Goal: Task Accomplishment & Management: Use online tool/utility

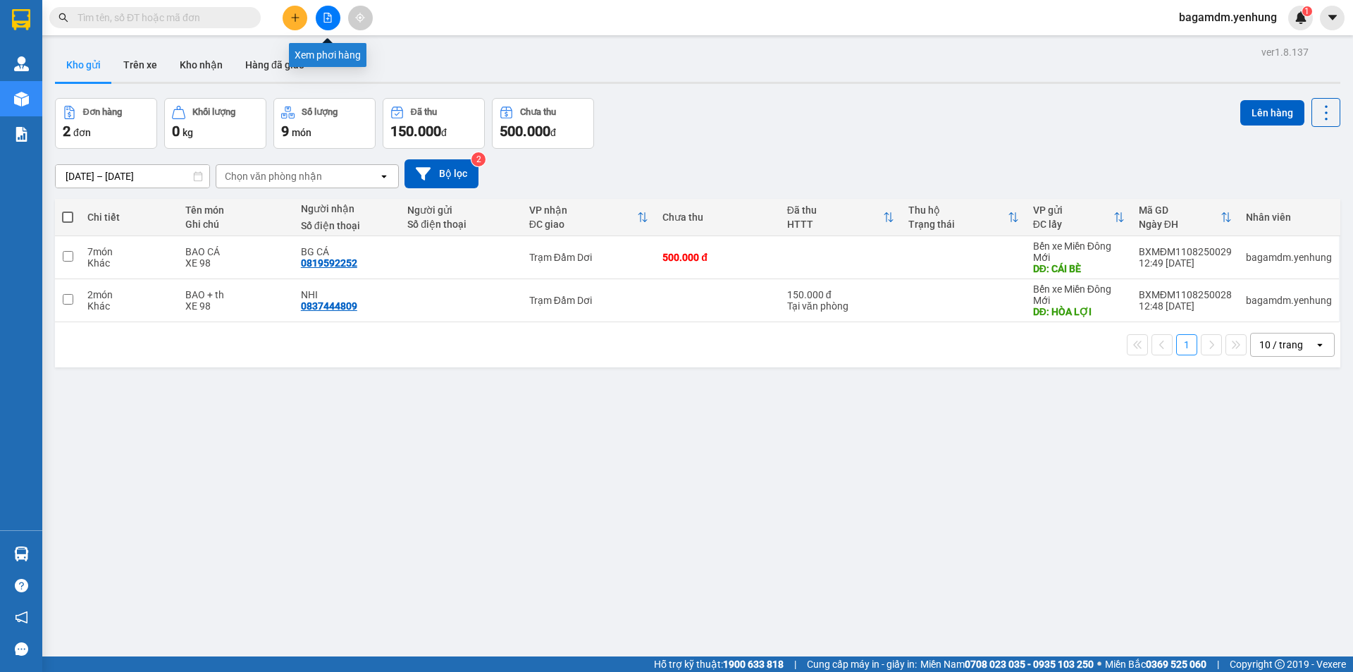
click at [326, 22] on icon "file-add" at bounding box center [328, 18] width 8 height 10
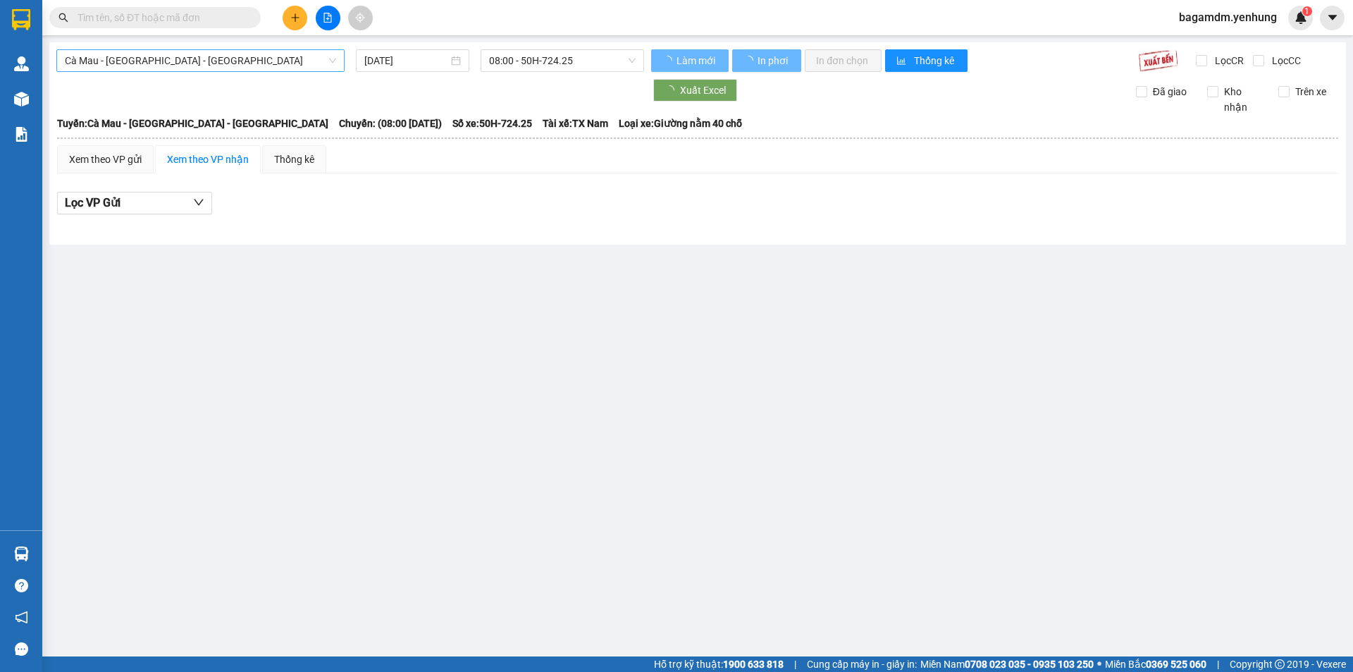
click at [213, 57] on span "Cà Mau - [GEOGRAPHIC_DATA] - [GEOGRAPHIC_DATA]" at bounding box center [200, 60] width 271 height 21
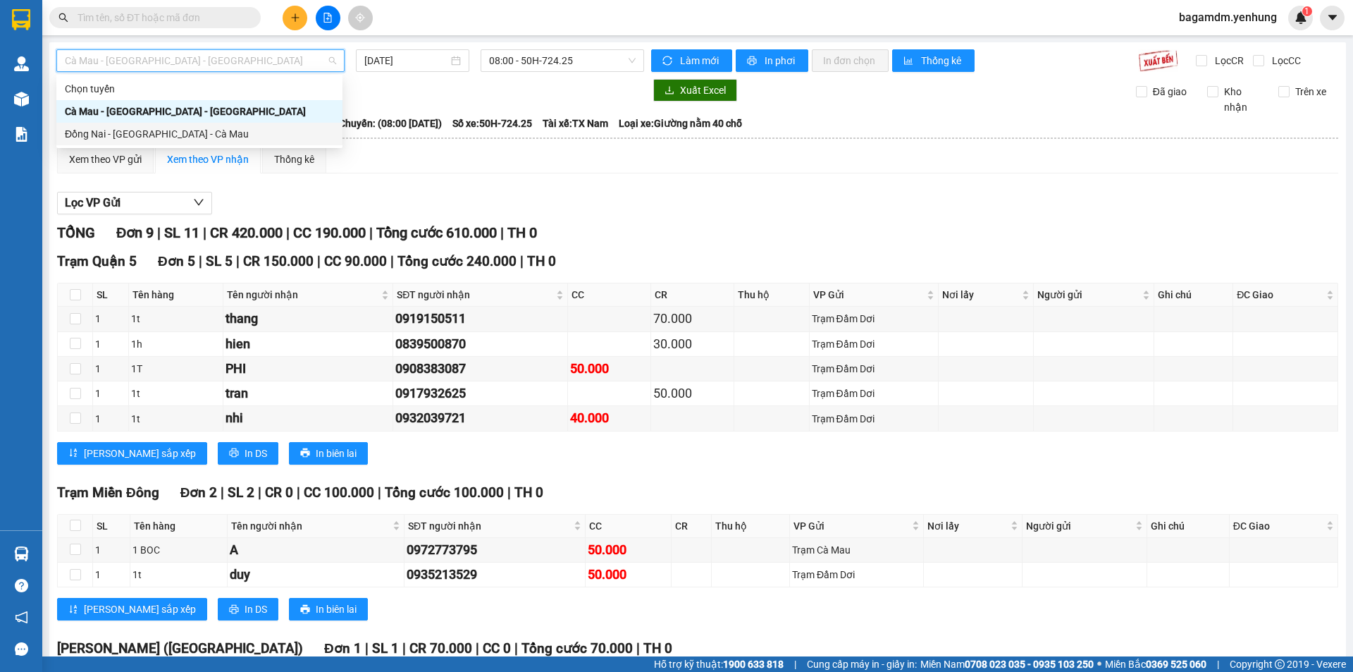
click at [132, 127] on div "Đồng Nai - [GEOGRAPHIC_DATA] - Cà Mau" at bounding box center [199, 134] width 269 height 16
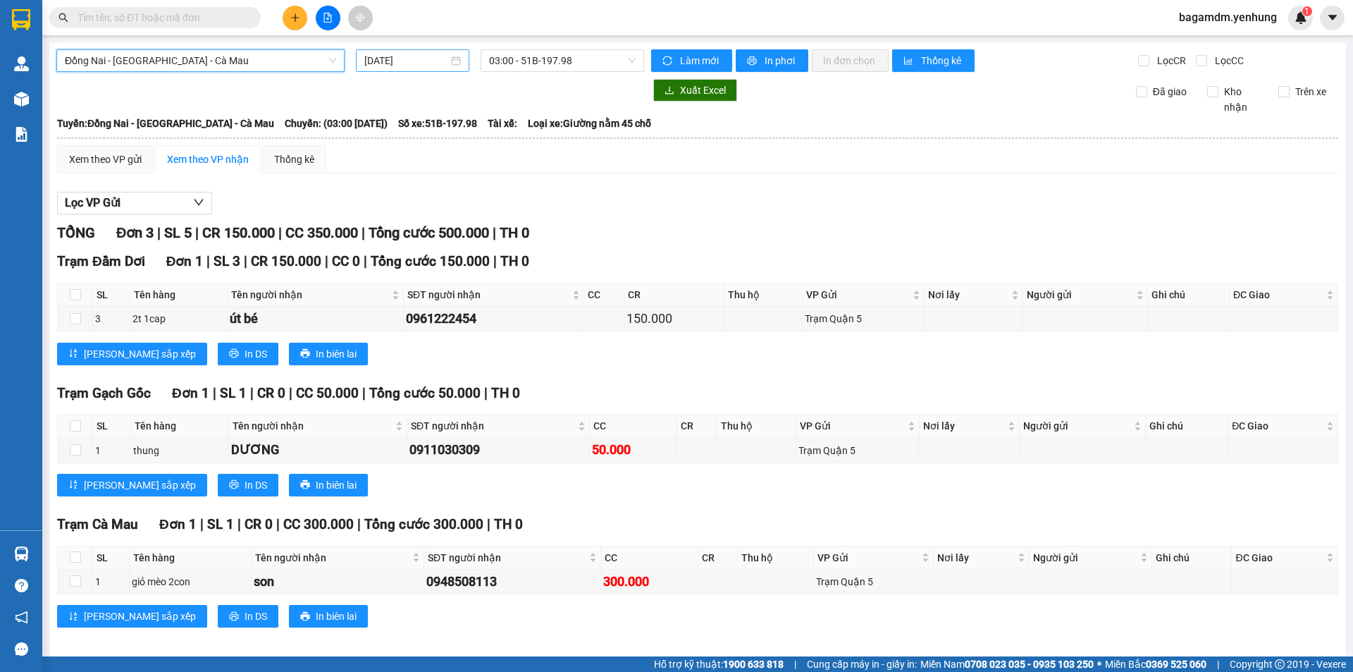
click at [424, 58] on input "[DATE]" at bounding box center [406, 61] width 84 height 16
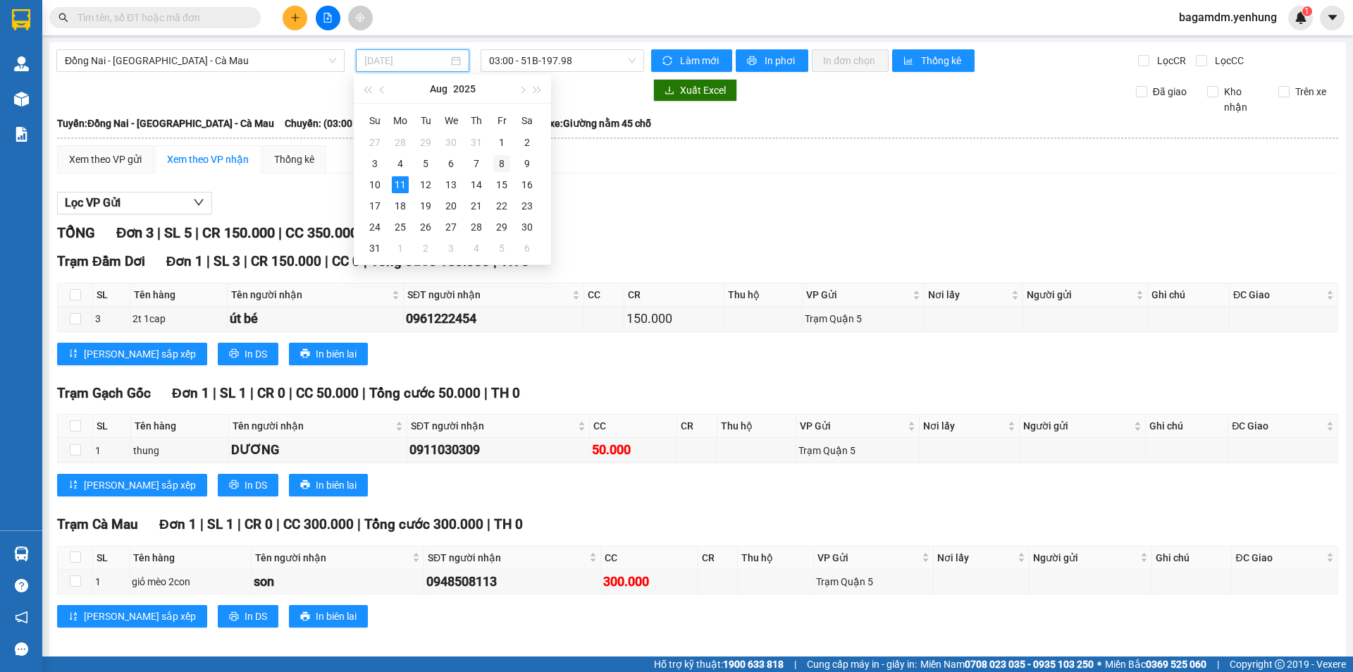
click at [504, 155] on div "8" at bounding box center [501, 163] width 17 height 17
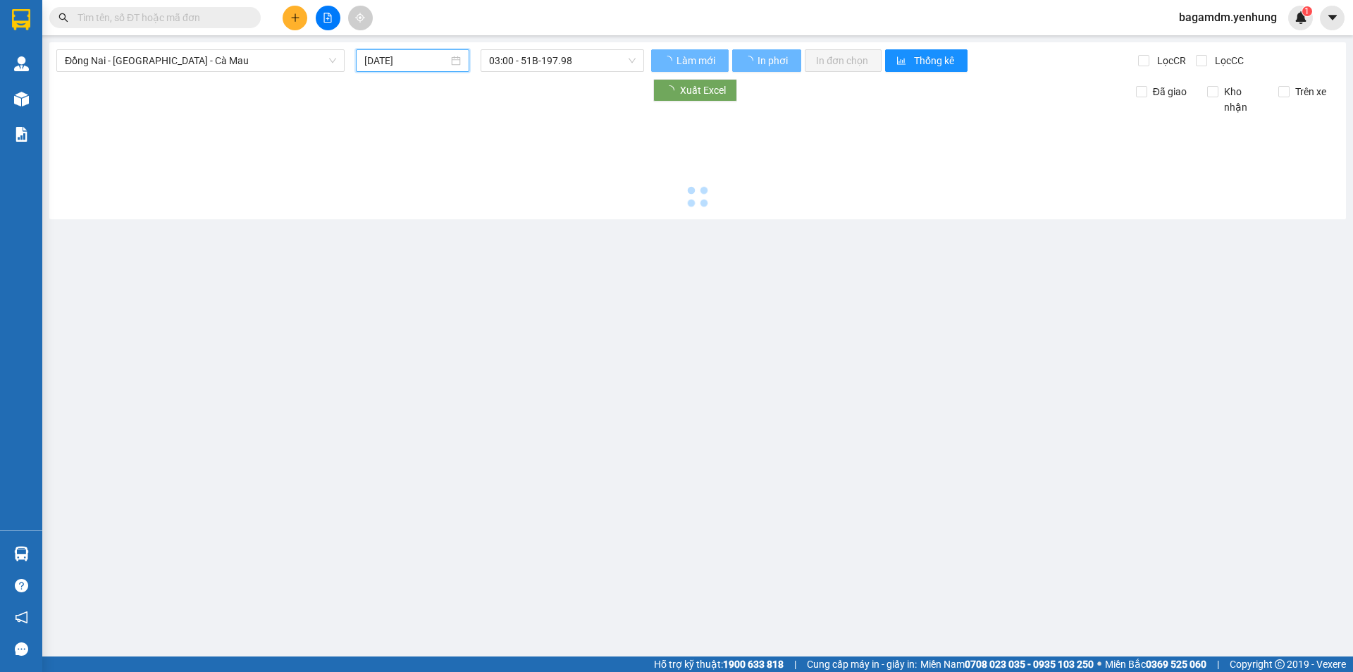
type input "[DATE]"
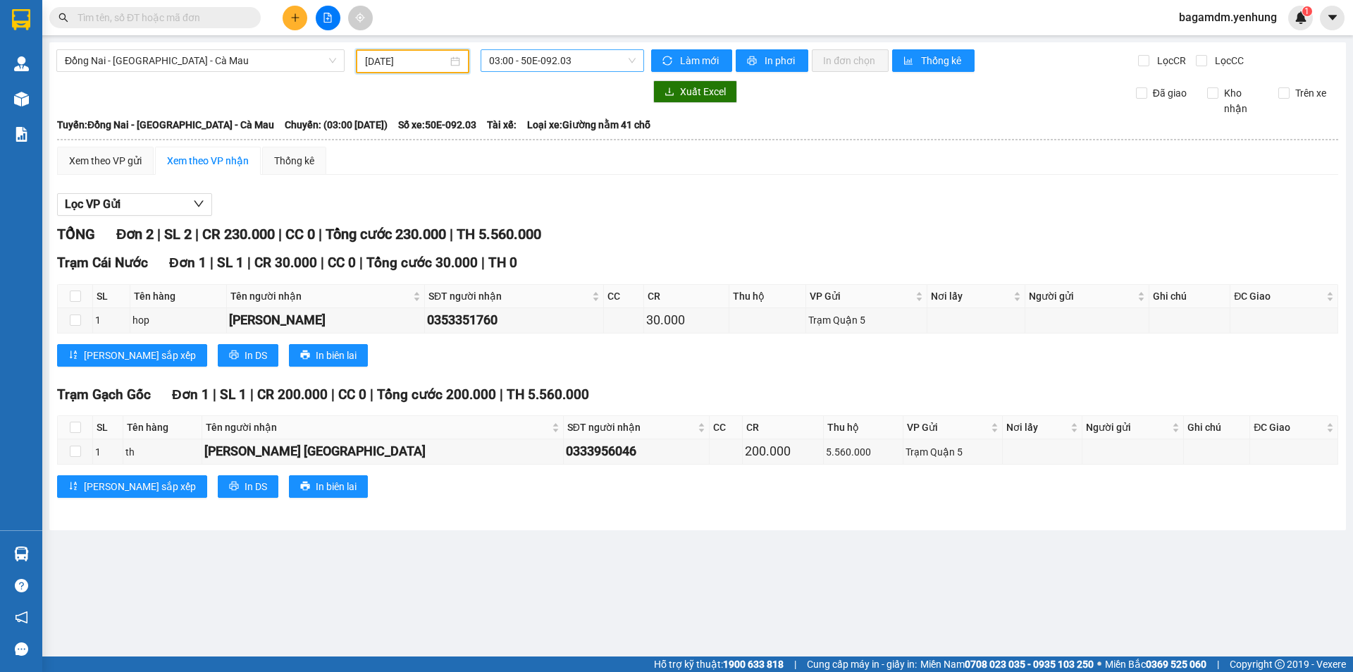
click at [540, 52] on span "03:00 - 50E-092.03" at bounding box center [562, 60] width 147 height 21
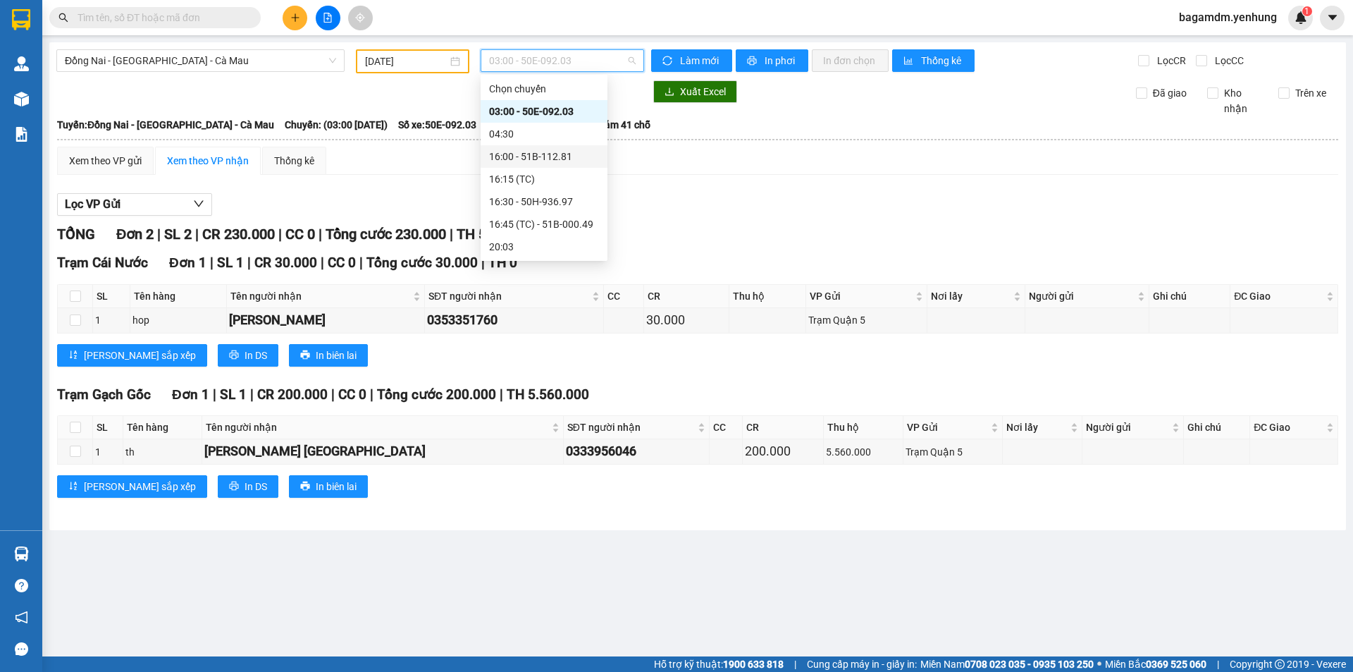
click at [524, 153] on div "16:00 - 51B-112.81" at bounding box center [544, 157] width 110 height 16
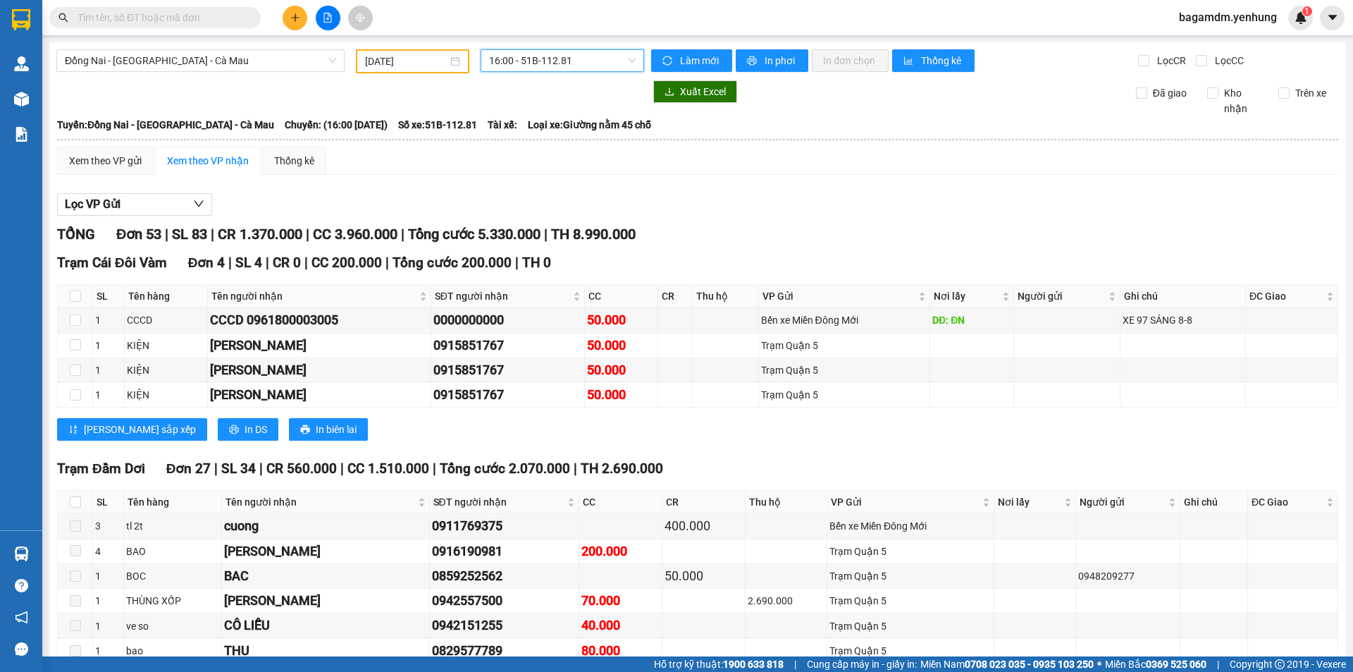
click at [562, 57] on span "16:00 - 51B-112.81" at bounding box center [562, 60] width 147 height 21
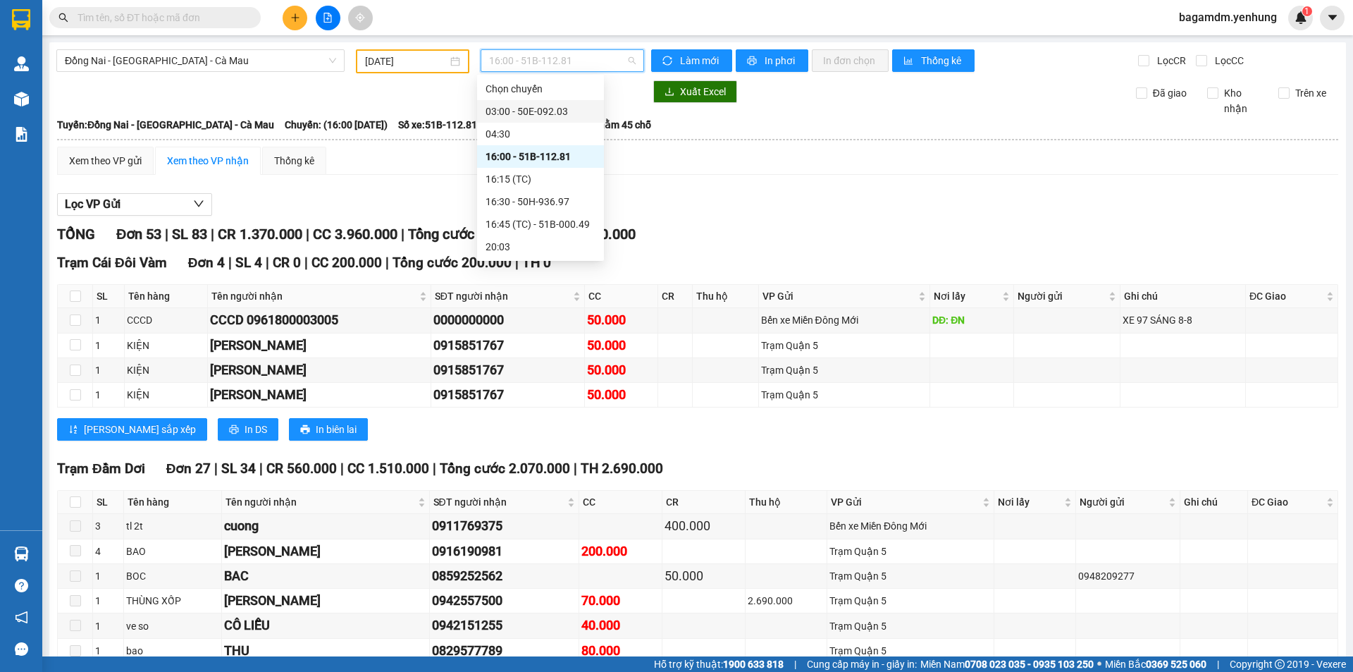
click at [517, 113] on div "03:00 - 50E-092.03" at bounding box center [541, 112] width 110 height 16
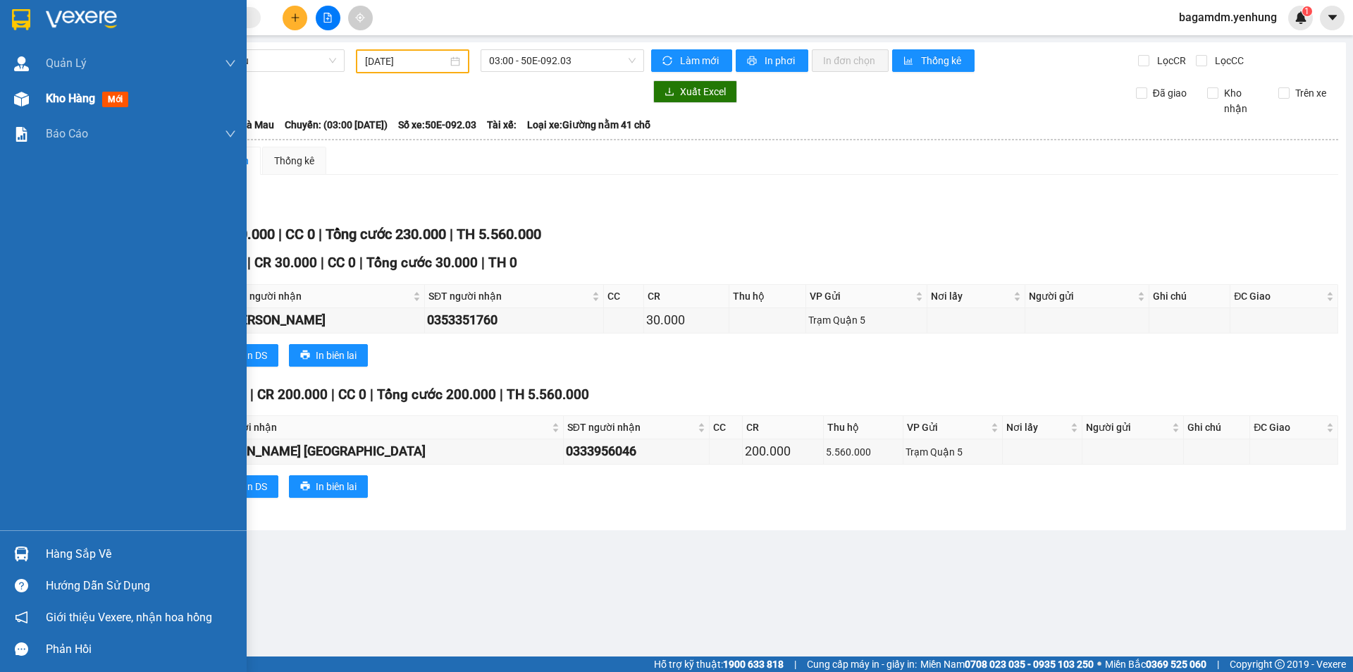
click at [58, 97] on span "Kho hàng" at bounding box center [70, 98] width 49 height 13
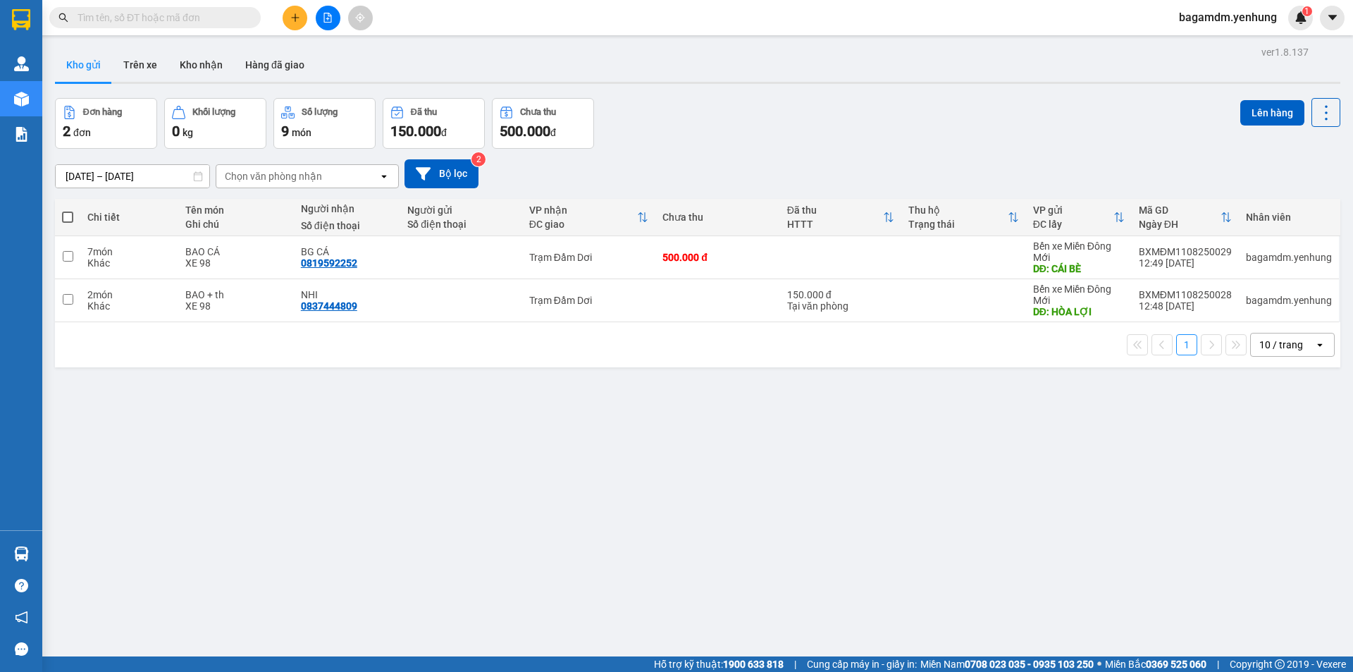
click at [71, 214] on span at bounding box center [67, 216] width 11 height 11
click at [68, 210] on input "checkbox" at bounding box center [68, 210] width 0 height 0
checkbox input "true"
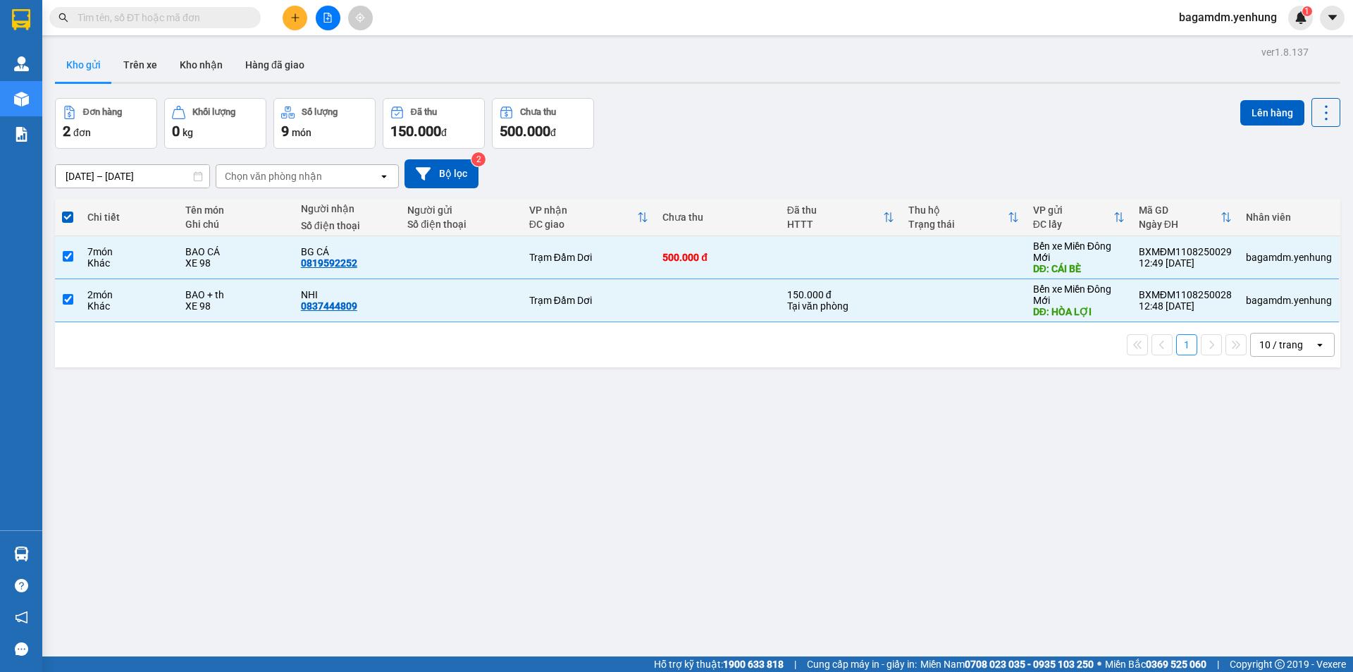
click at [1249, 126] on div "Lên hàng" at bounding box center [1290, 112] width 100 height 29
click at [1255, 121] on button "Lên hàng" at bounding box center [1272, 112] width 64 height 25
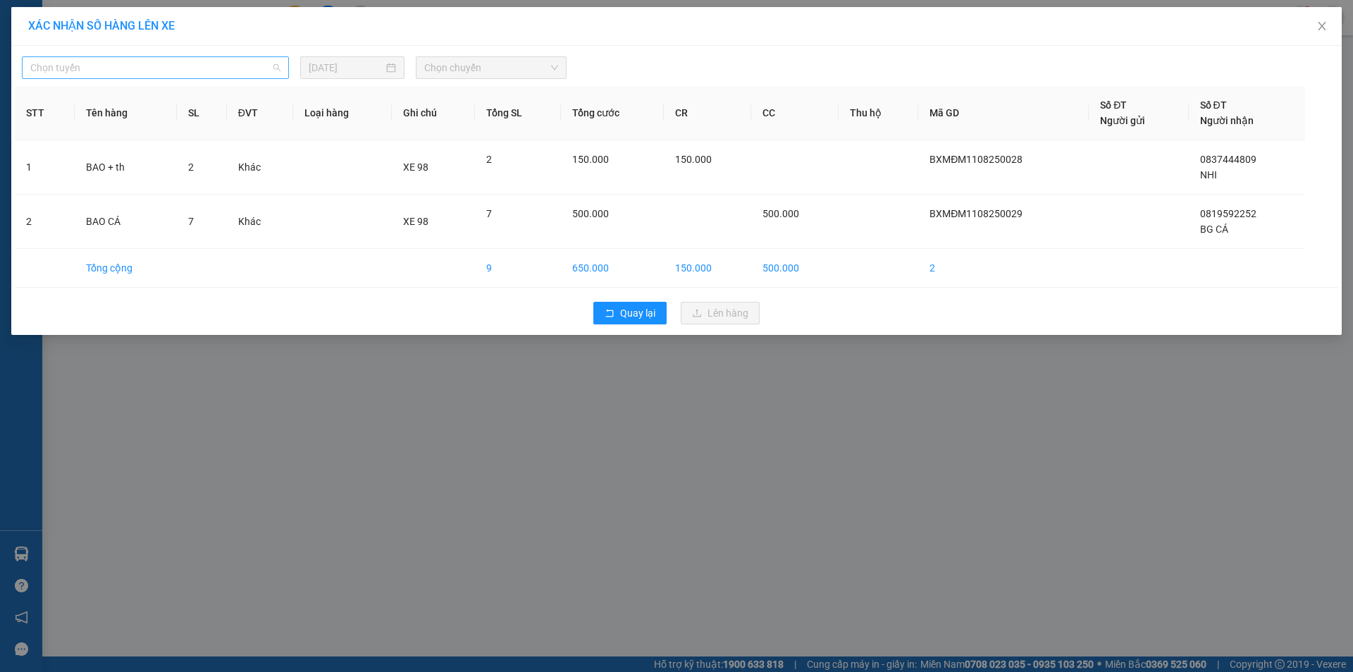
click at [171, 70] on span "Chọn tuyến" at bounding box center [155, 67] width 250 height 21
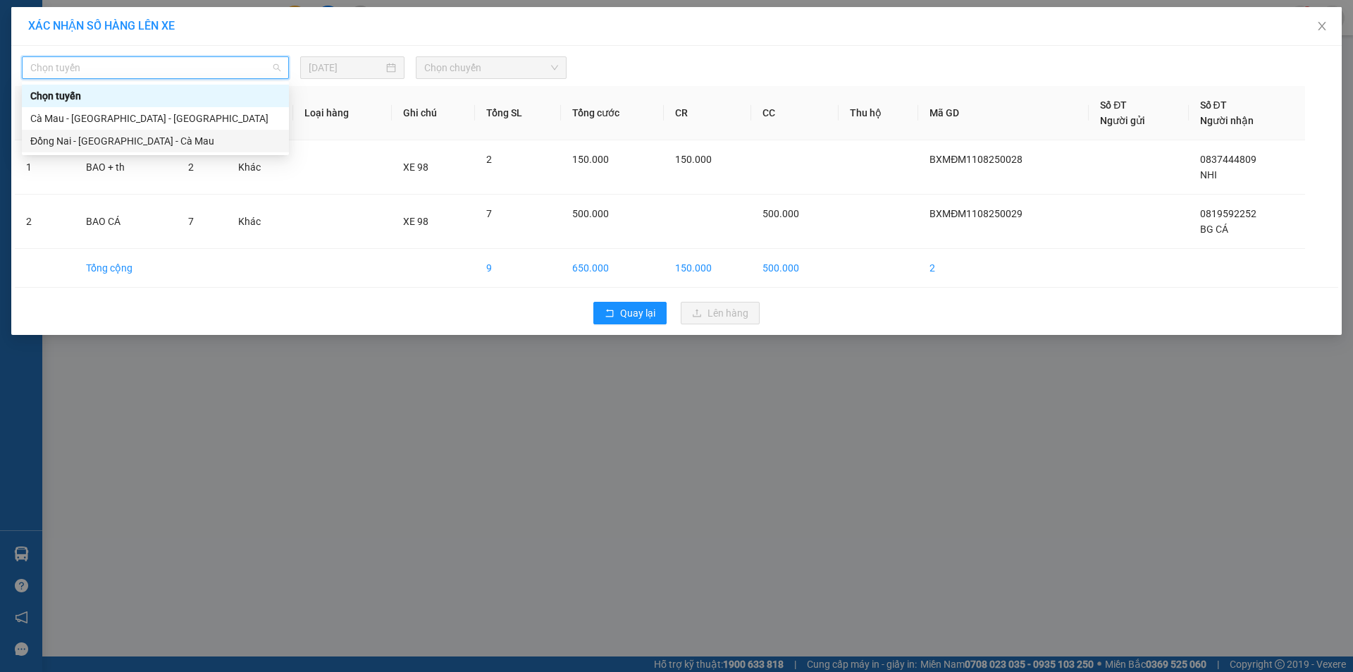
drag, startPoint x: 52, startPoint y: 138, endPoint x: 117, endPoint y: 129, distance: 65.5
click at [50, 138] on div "Đồng Nai - [GEOGRAPHIC_DATA] - Cà Mau" at bounding box center [155, 141] width 250 height 16
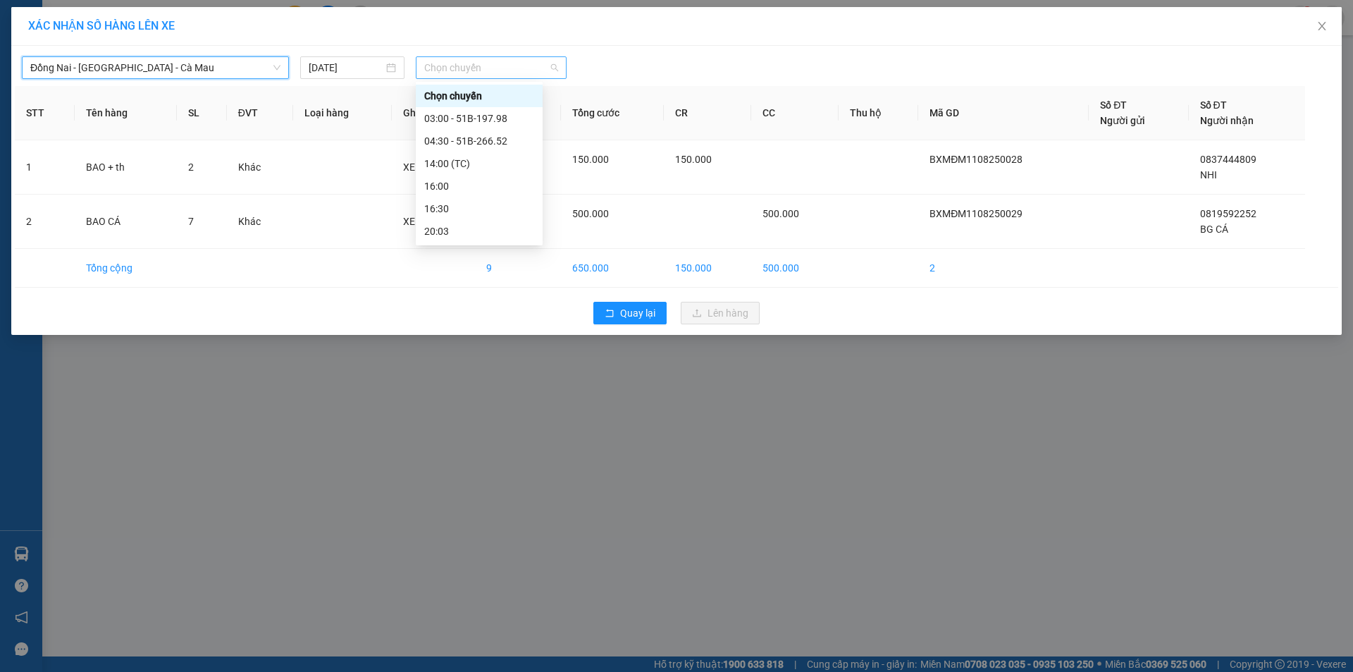
click at [438, 68] on span "Chọn chuyến" at bounding box center [491, 67] width 134 height 21
click at [453, 111] on div "03:00 - 51B-197.98" at bounding box center [479, 119] width 110 height 16
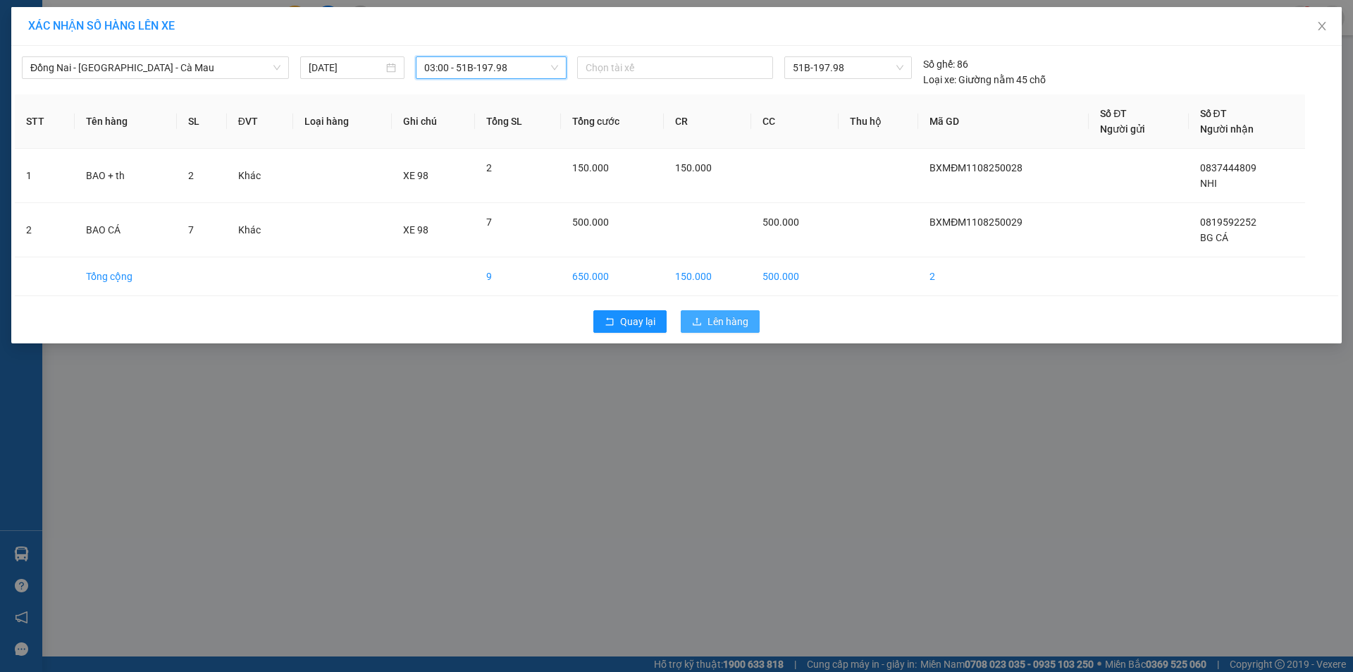
click at [708, 321] on span "Lên hàng" at bounding box center [728, 322] width 41 height 16
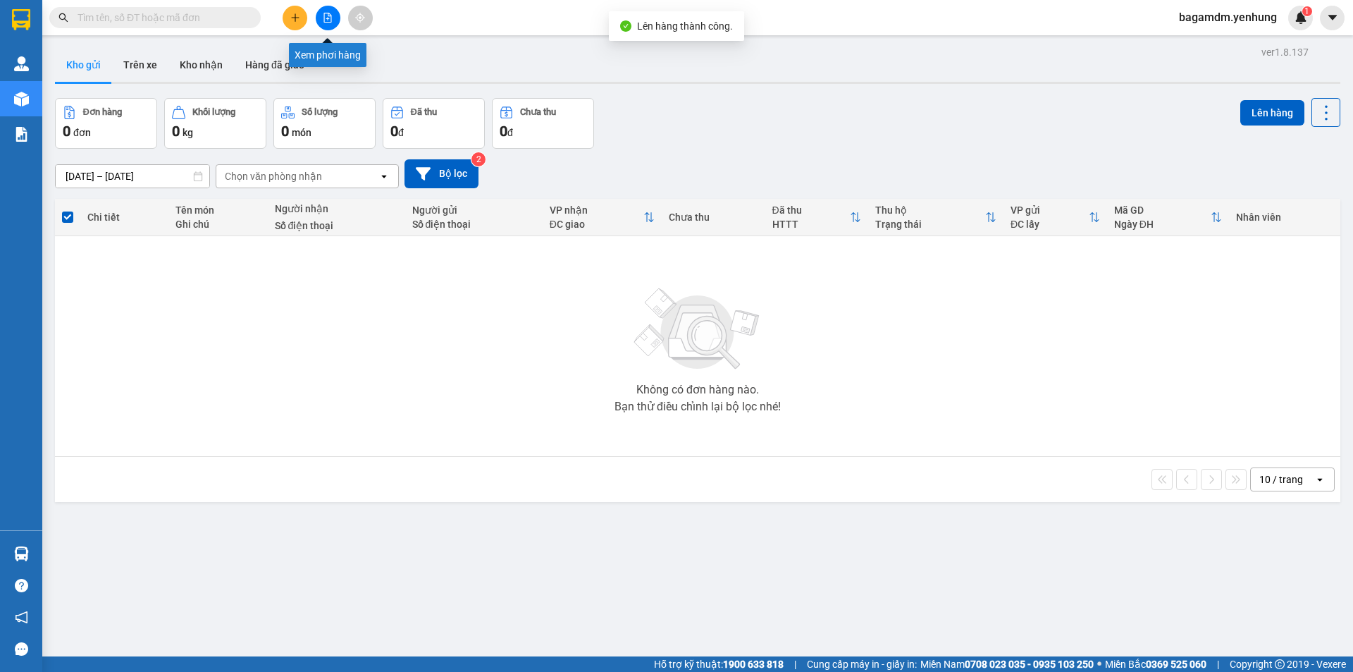
click at [340, 20] on button at bounding box center [328, 18] width 25 height 25
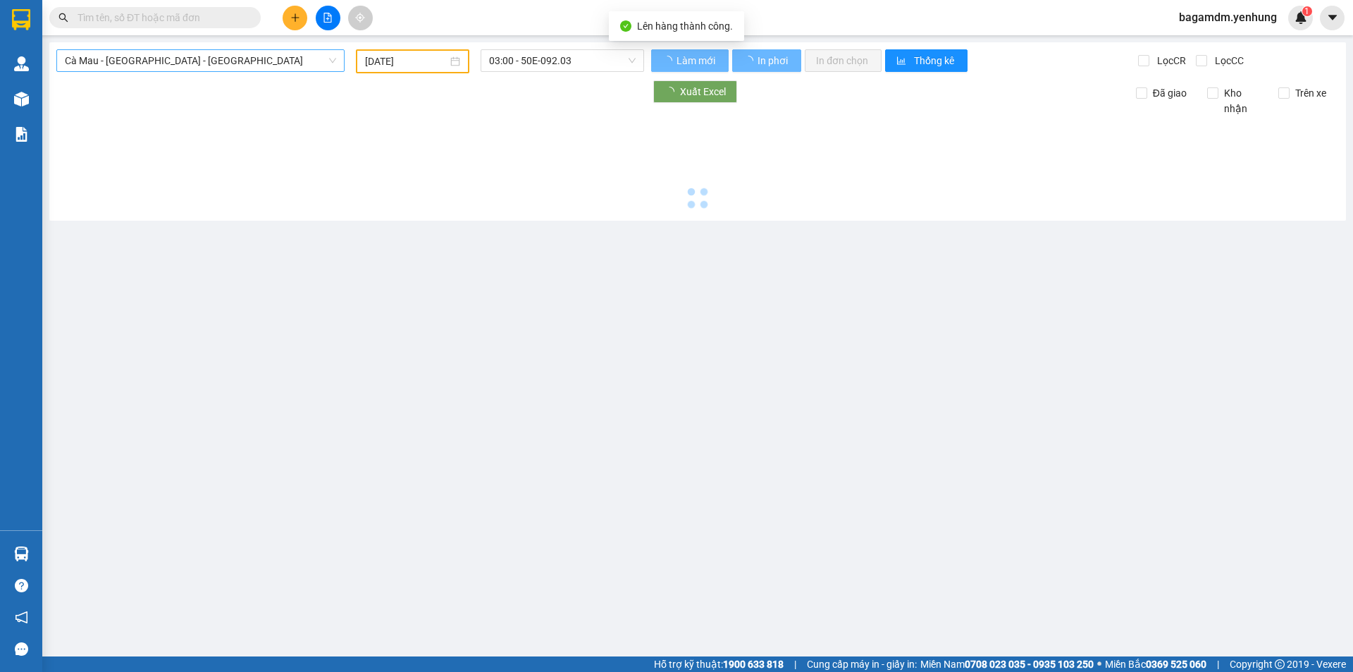
type input "[DATE]"
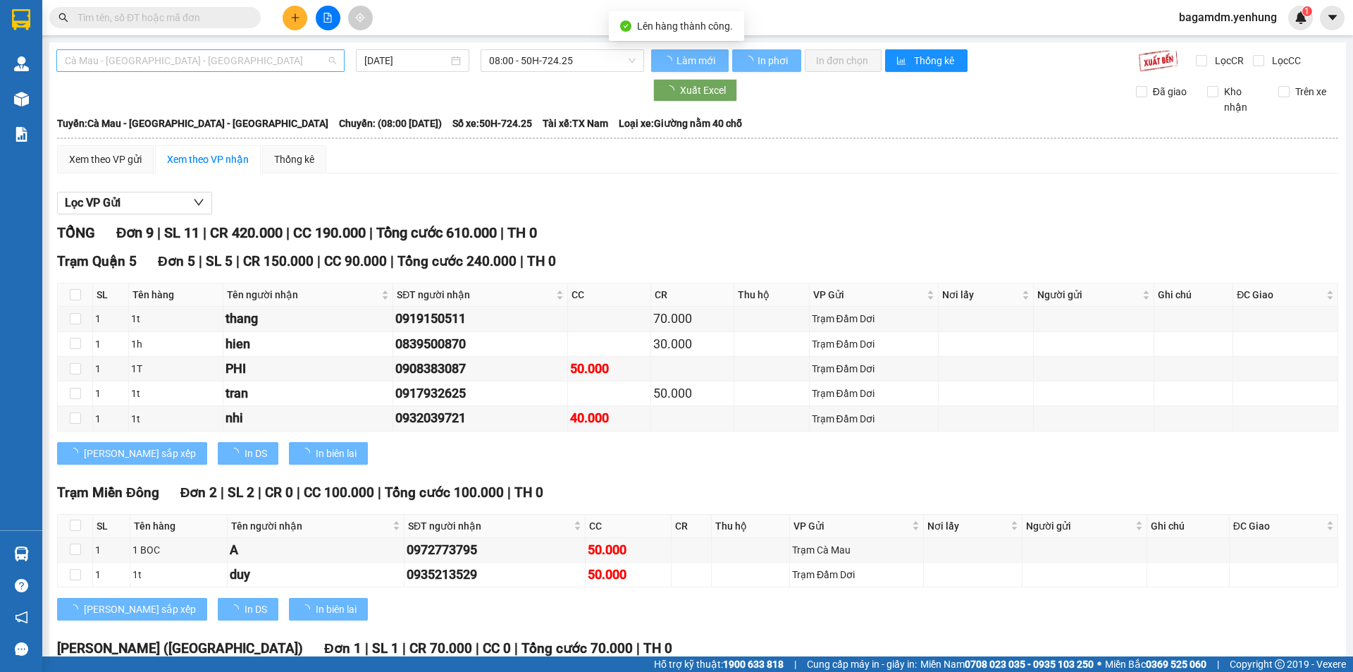
click at [183, 64] on span "Cà Mau - [GEOGRAPHIC_DATA] - [GEOGRAPHIC_DATA]" at bounding box center [200, 60] width 271 height 21
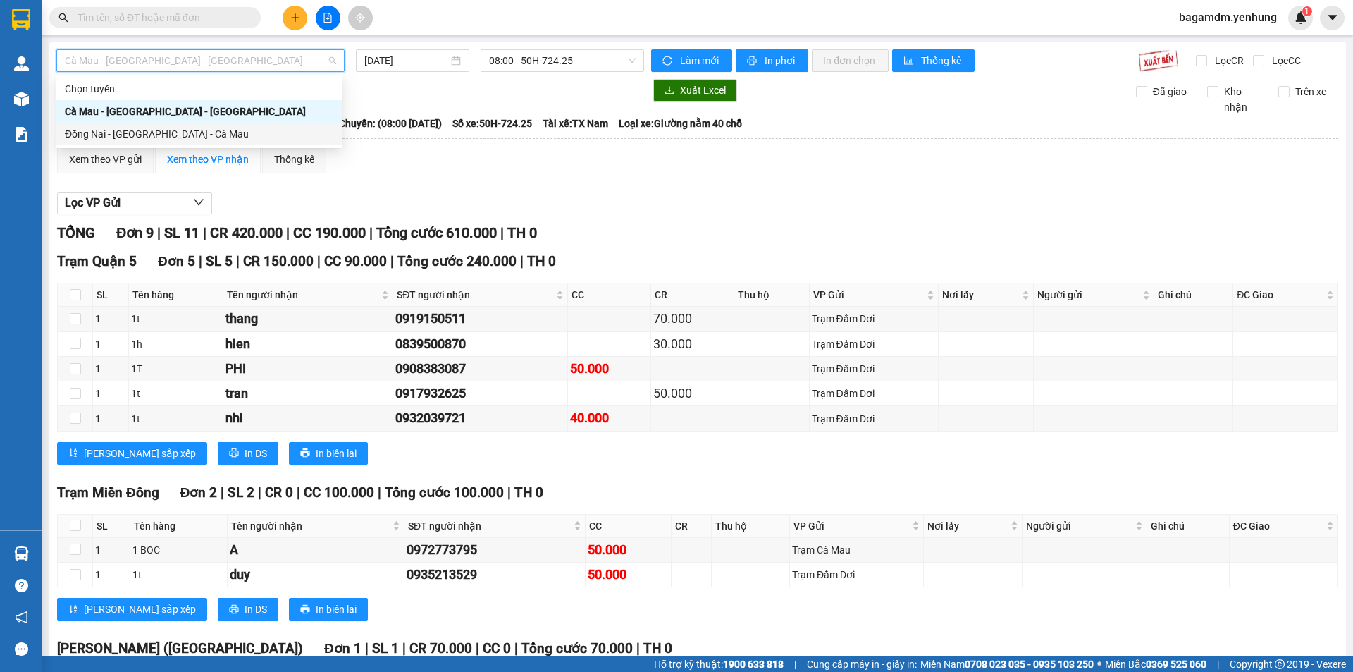
click at [117, 132] on div "Đồng Nai - [GEOGRAPHIC_DATA] - Cà Mau" at bounding box center [199, 134] width 269 height 16
type input "[DATE]"
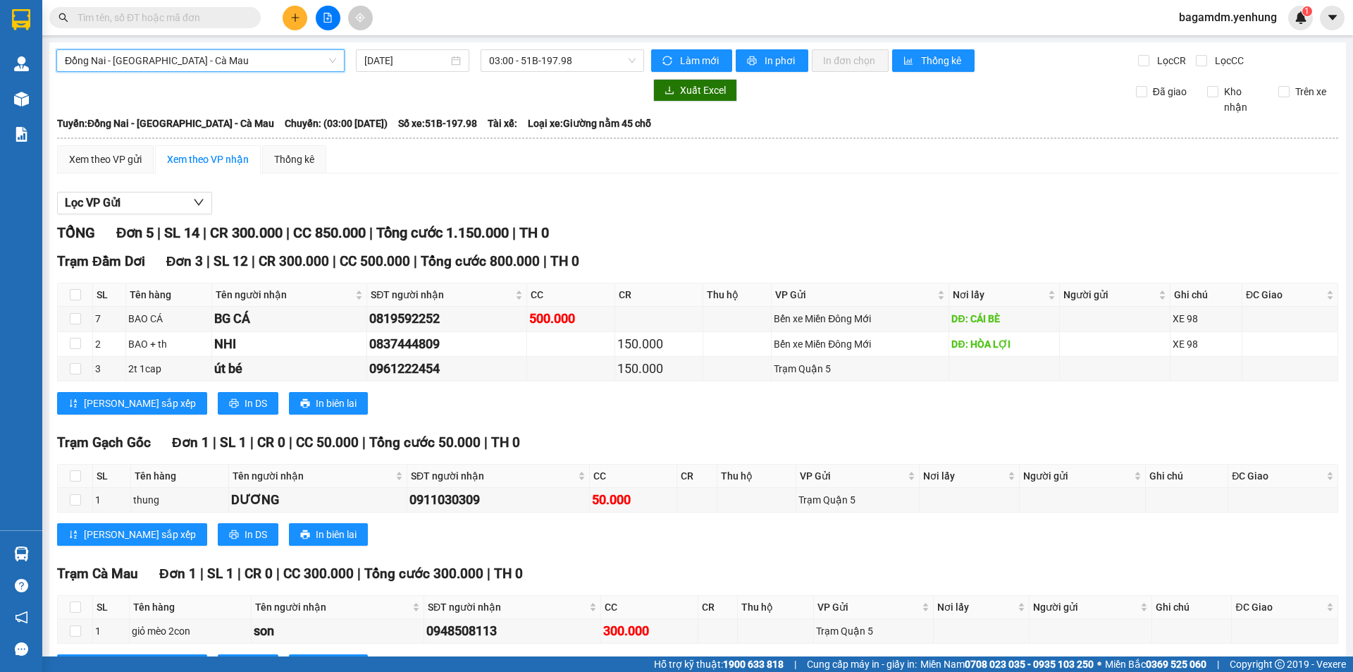
scroll to position [60, 0]
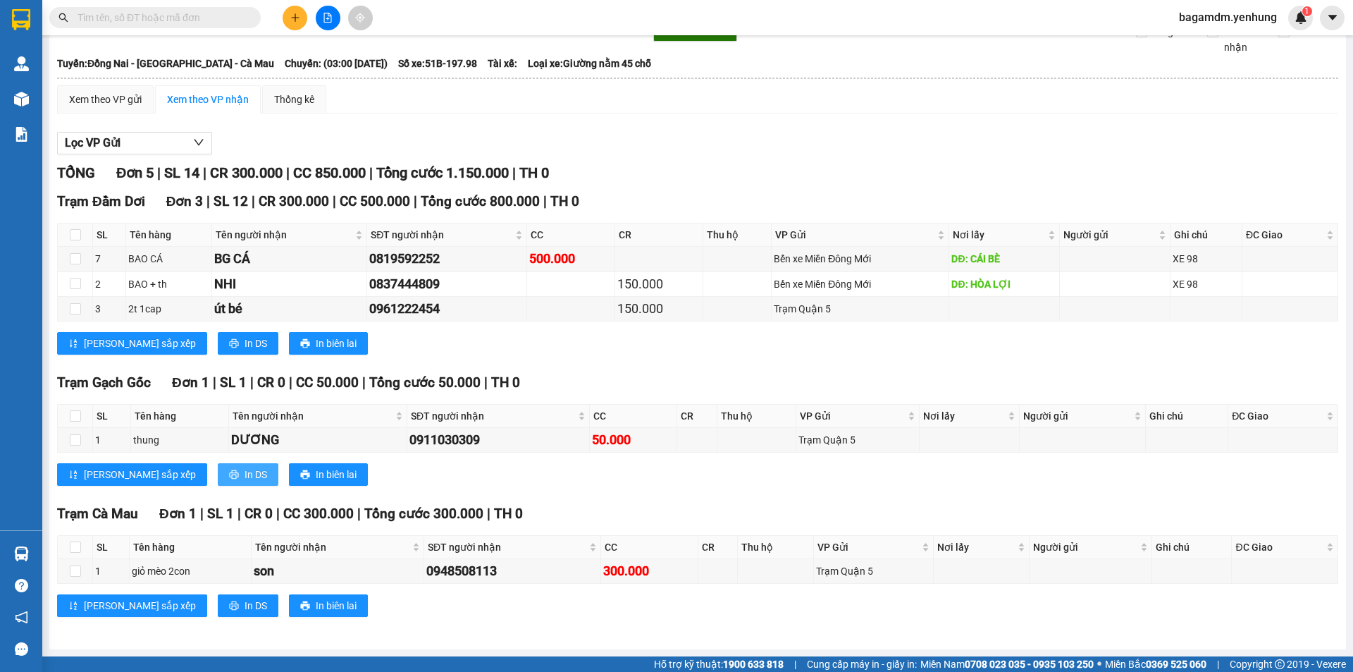
drag, startPoint x: 188, startPoint y: 474, endPoint x: 192, endPoint y: 460, distance: 15.2
click at [245, 469] on span "In DS" at bounding box center [256, 475] width 23 height 16
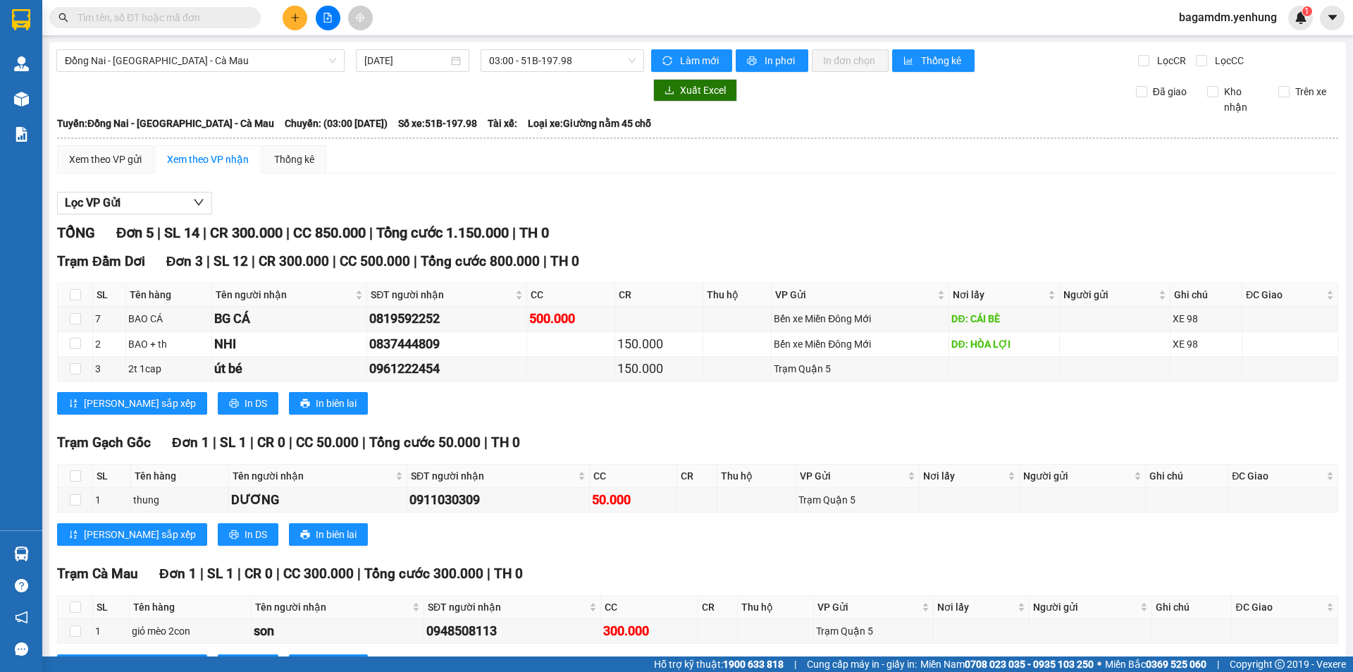
drag, startPoint x: 177, startPoint y: 58, endPoint x: 143, endPoint y: 111, distance: 63.4
click at [174, 61] on span "Đồng Nai - [GEOGRAPHIC_DATA] - Cà Mau" at bounding box center [200, 60] width 271 height 21
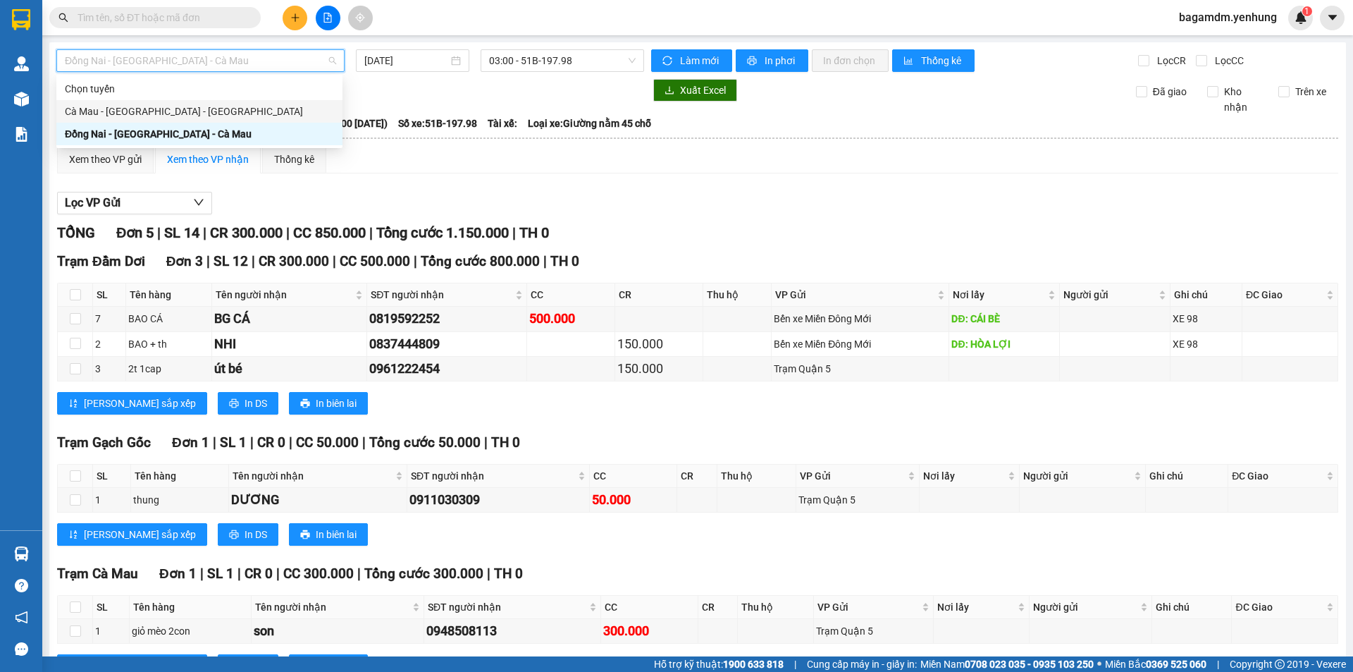
click at [140, 117] on div "Cà Mau - [GEOGRAPHIC_DATA] - [GEOGRAPHIC_DATA]" at bounding box center [199, 112] width 269 height 16
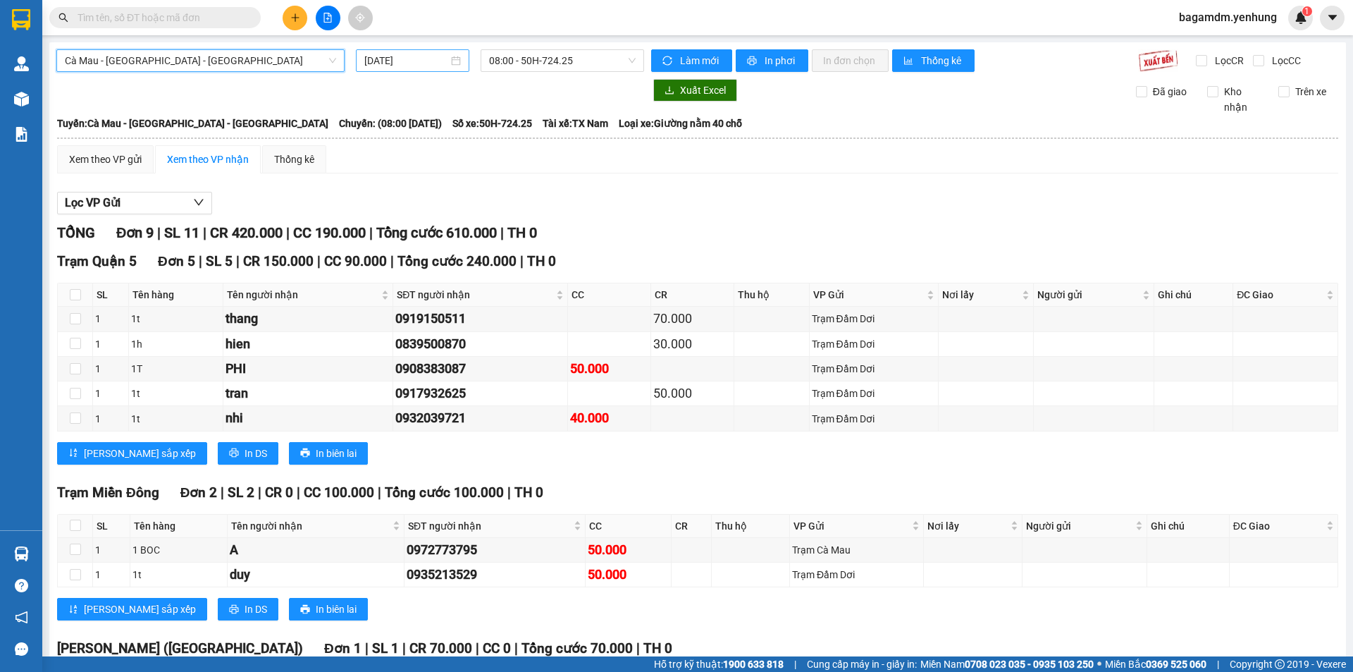
click at [412, 58] on input "[DATE]" at bounding box center [406, 61] width 84 height 16
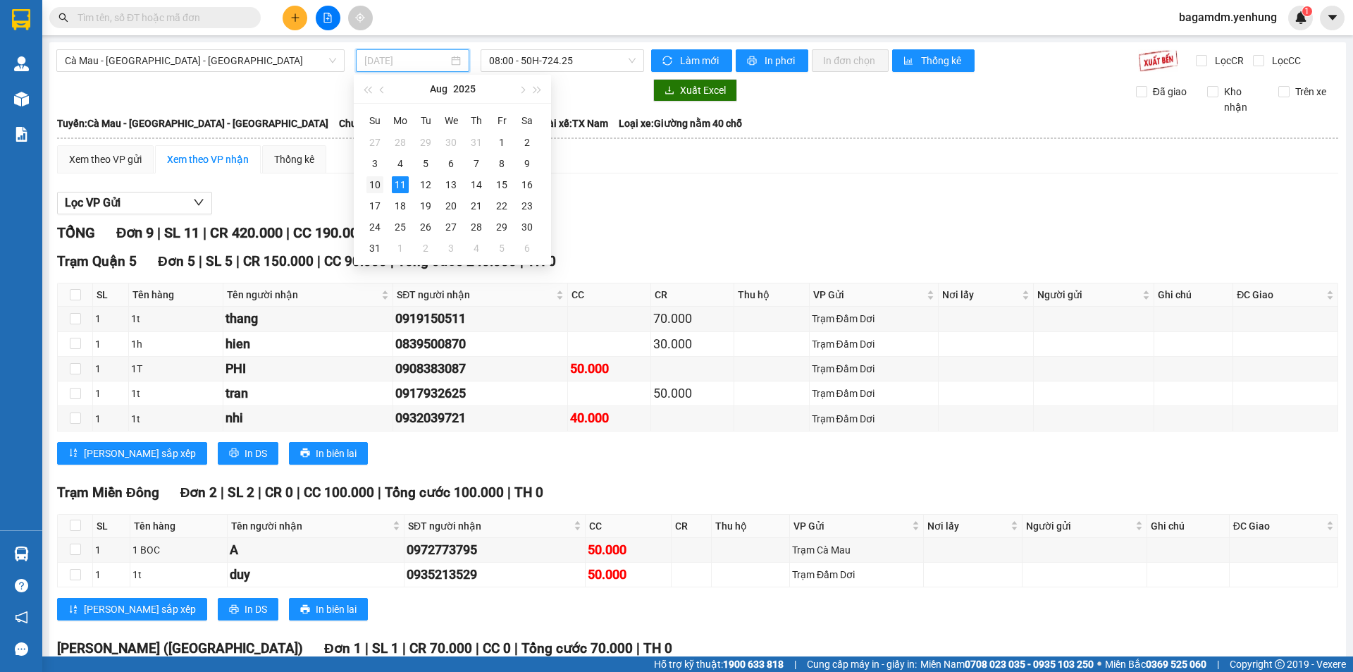
click at [371, 187] on div "10" at bounding box center [375, 184] width 17 height 17
type input "[DATE]"
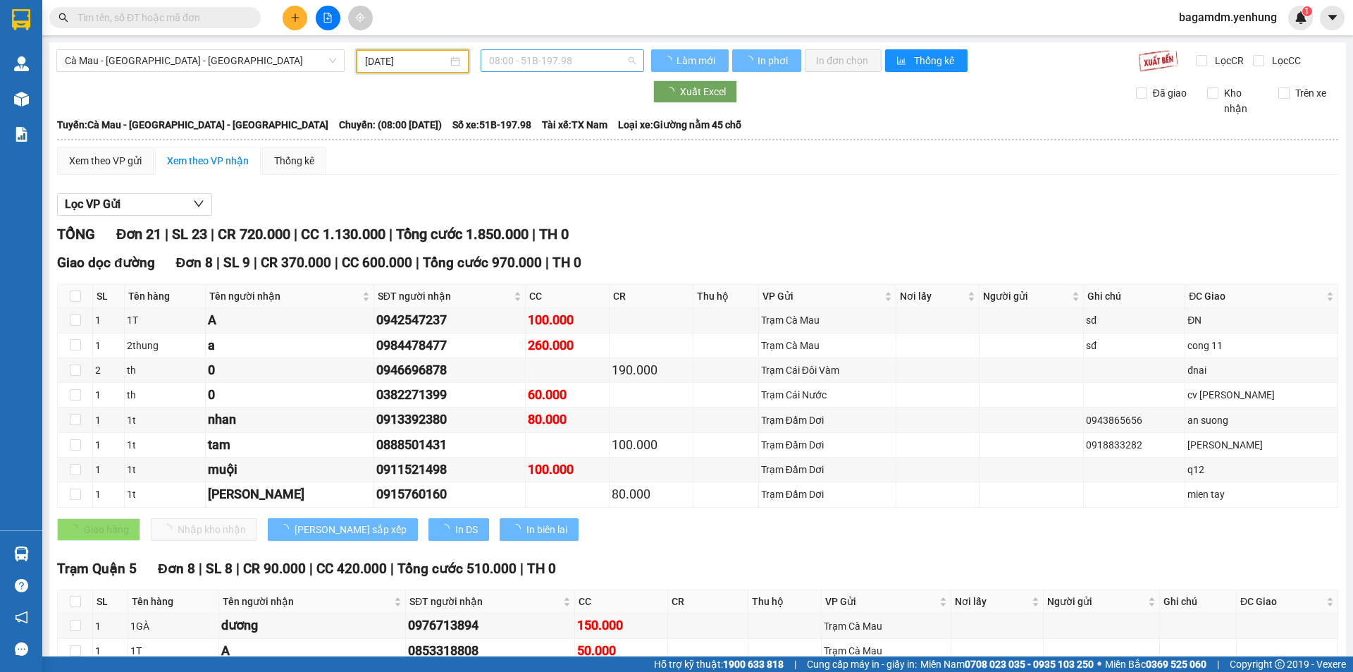
click at [524, 56] on span "08:00 - 51B-197.98" at bounding box center [562, 60] width 147 height 21
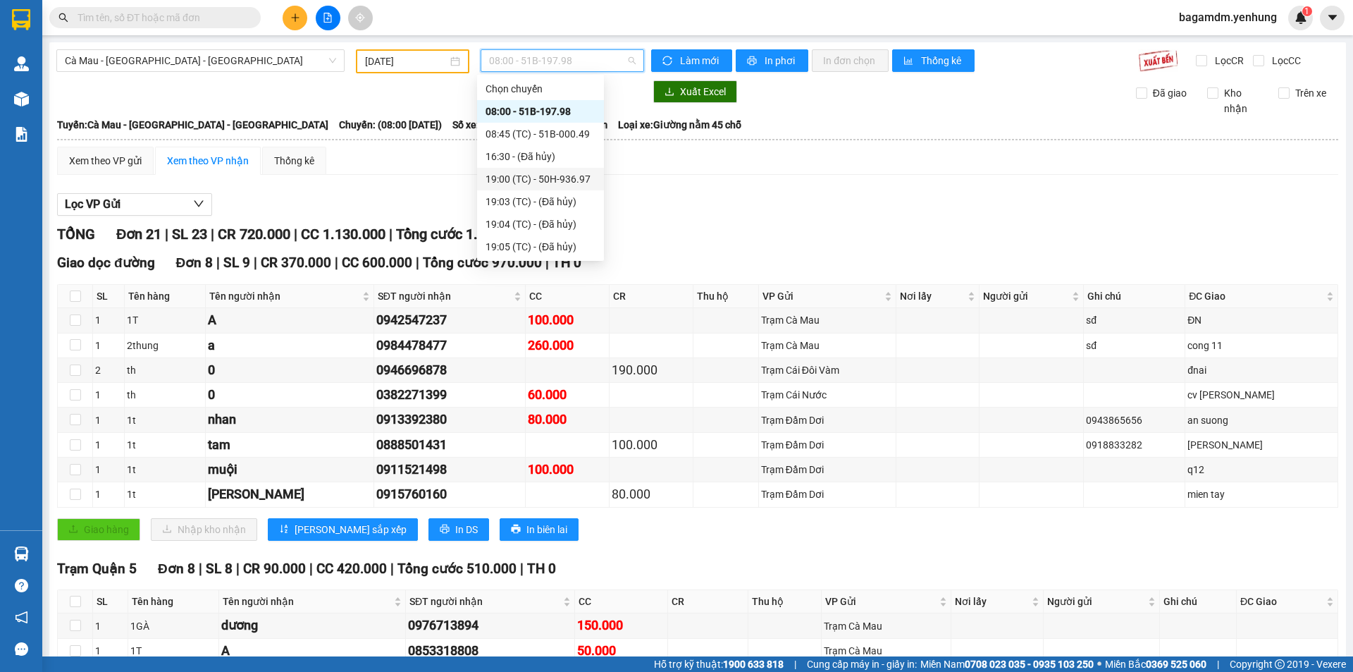
click at [528, 186] on div "19:00 (TC) - 50H-936.97" at bounding box center [541, 179] width 110 height 16
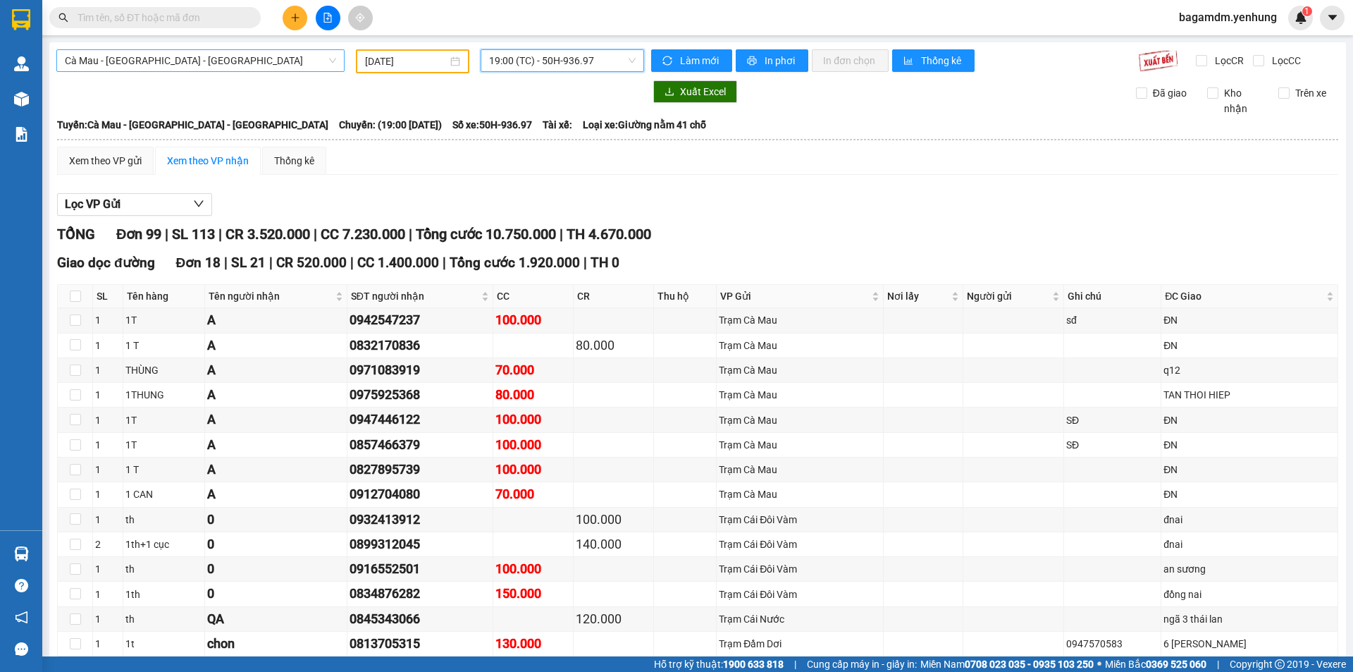
click at [161, 56] on span "Cà Mau - [GEOGRAPHIC_DATA] - [GEOGRAPHIC_DATA]" at bounding box center [200, 60] width 271 height 21
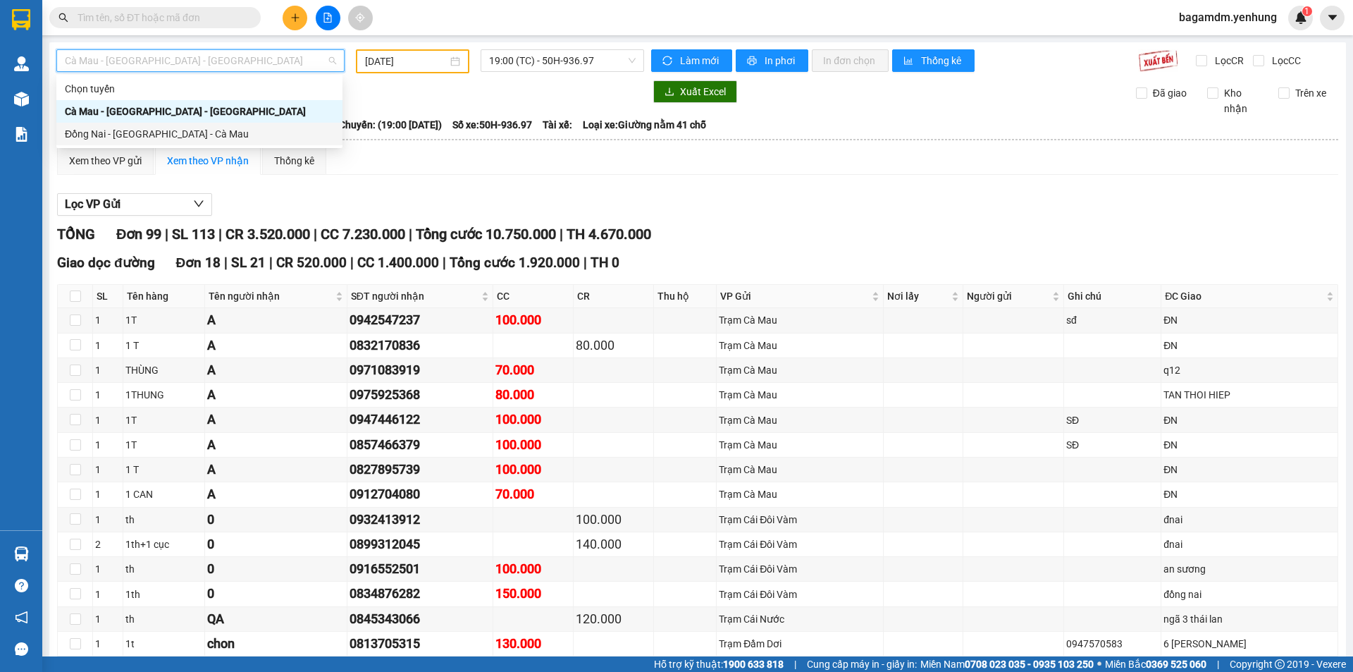
click at [128, 133] on div "Đồng Nai - [GEOGRAPHIC_DATA] - Cà Mau" at bounding box center [199, 134] width 269 height 16
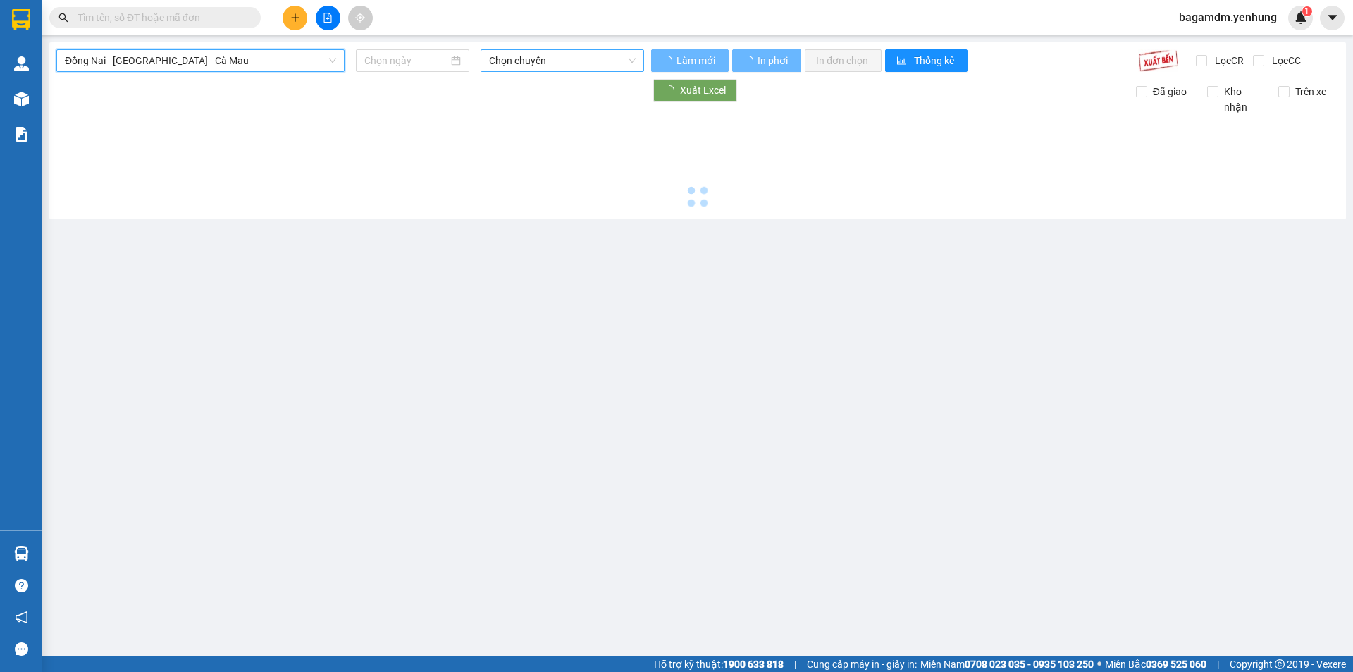
type input "[DATE]"
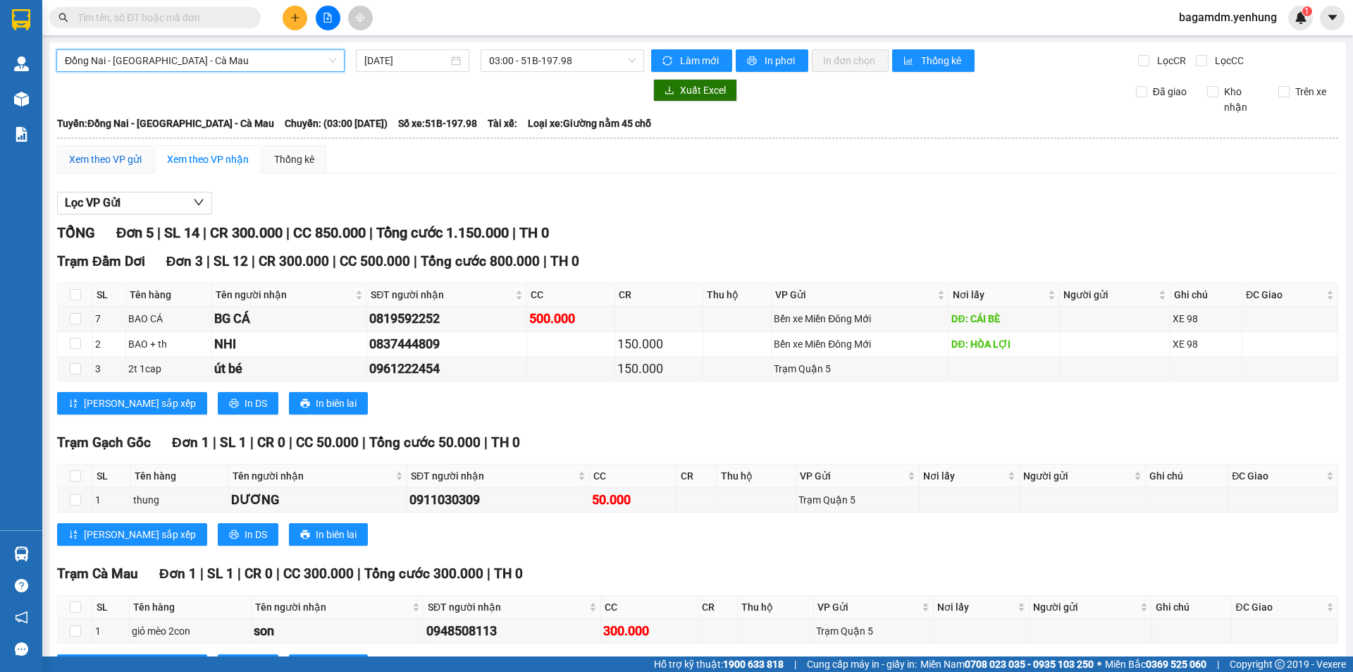
click at [93, 154] on div "Xem theo VP gửi" at bounding box center [105, 160] width 73 height 16
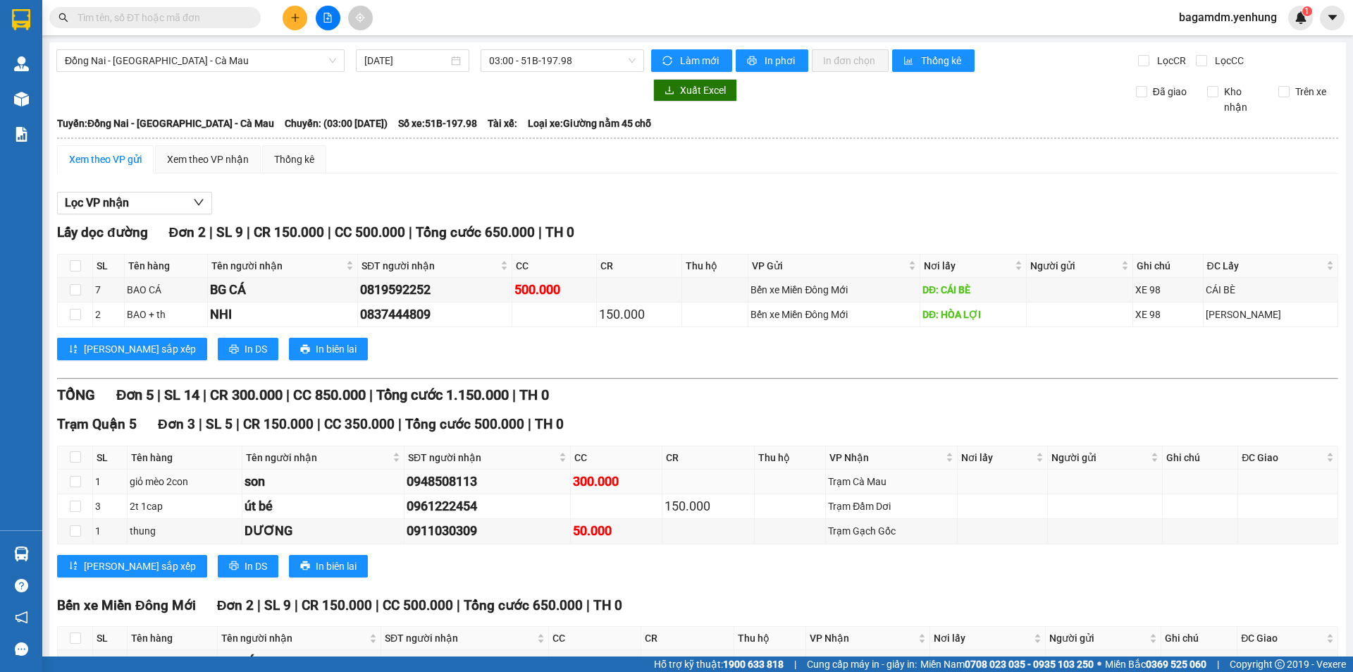
scroll to position [116, 0]
